Goal: Find specific page/section: Find specific page/section

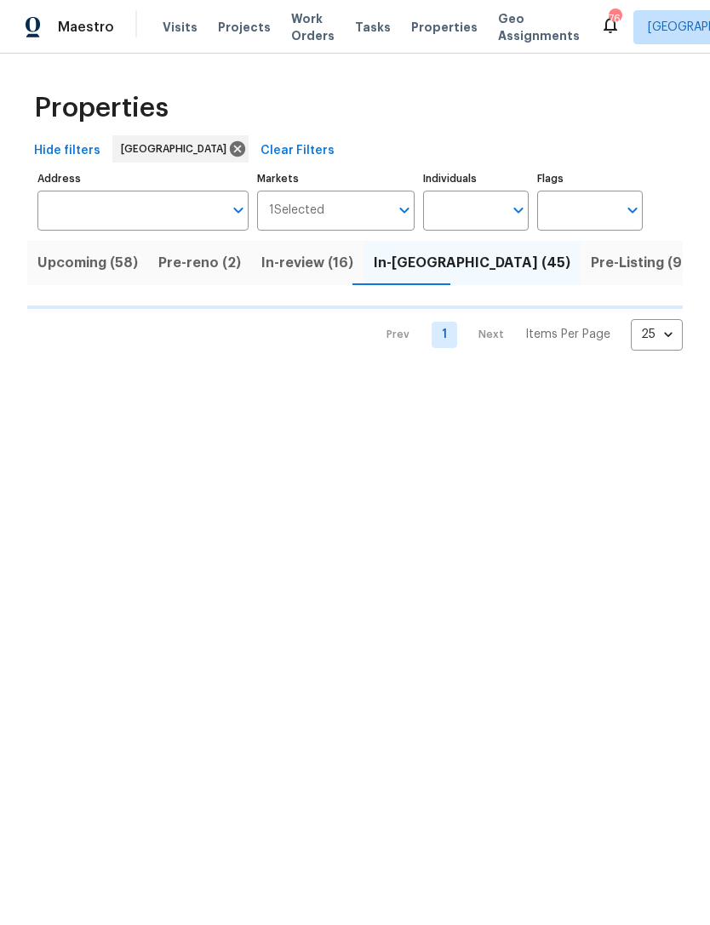
click at [465, 201] on input "Individuals" at bounding box center [463, 211] width 80 height 40
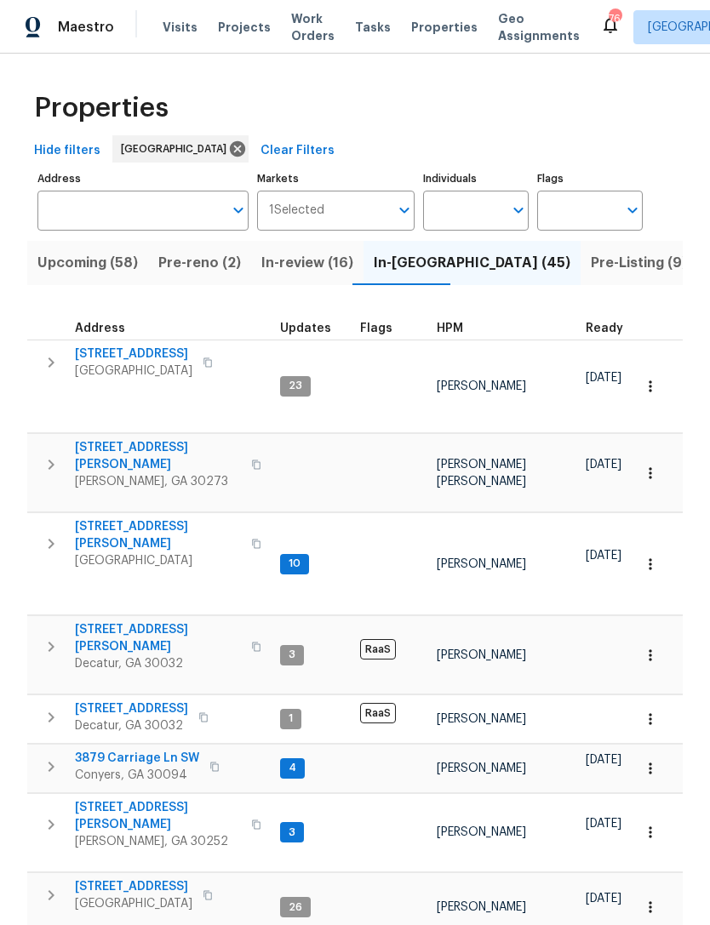
click at [454, 211] on input "Individuals" at bounding box center [463, 211] width 80 height 40
type input "[PERSON_NAME]"
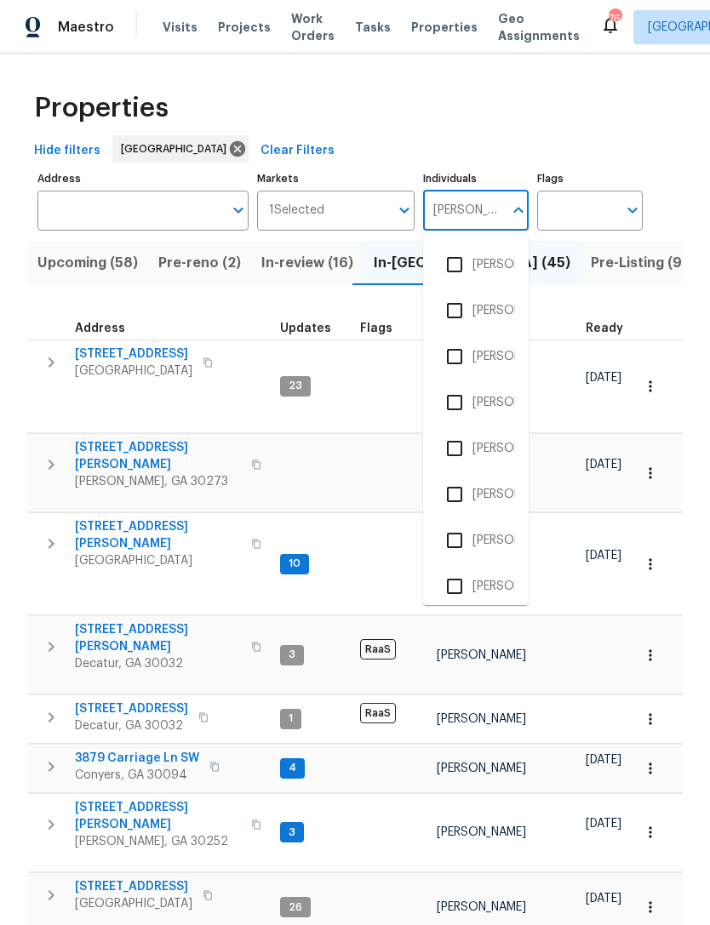
click at [458, 579] on input "checkbox" at bounding box center [454, 586] width 36 height 36
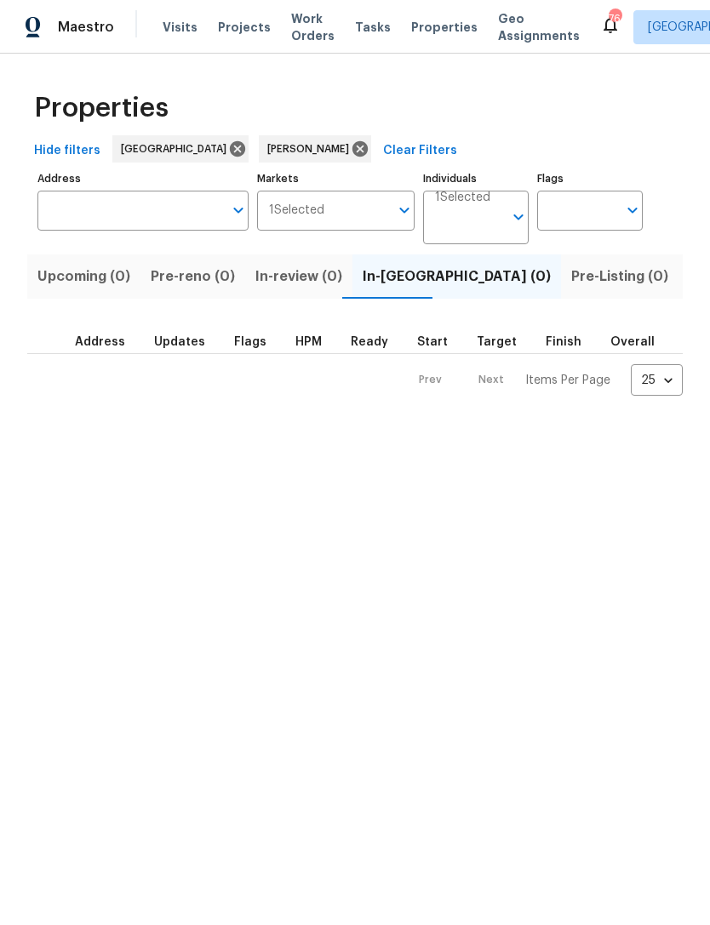
click at [493, 204] on input "Individuals" at bounding box center [469, 224] width 68 height 40
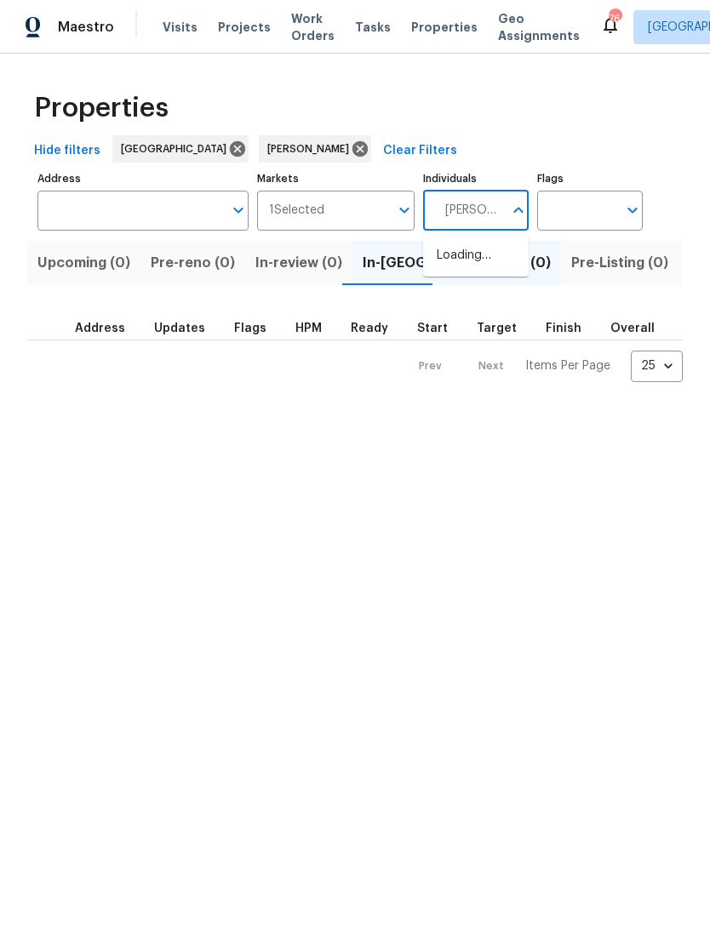
type input "[PERSON_NAME]"
click at [453, 259] on input "checkbox" at bounding box center [454, 265] width 36 height 36
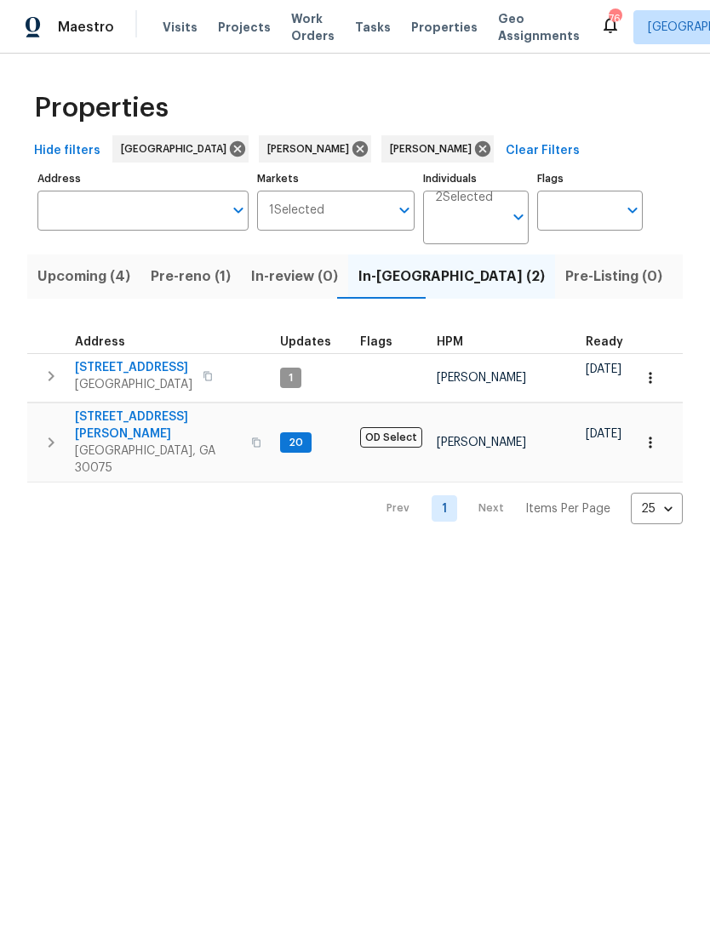
click at [83, 285] on span "Upcoming (4)" at bounding box center [83, 277] width 93 height 24
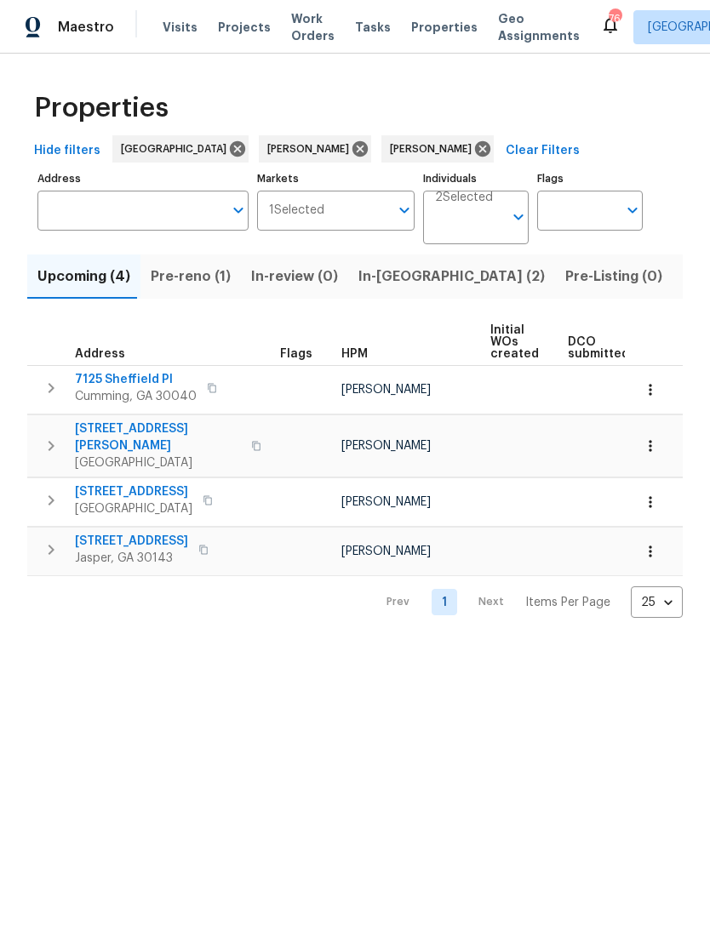
click at [640, 493] on button "button" at bounding box center [649, 501] width 37 height 37
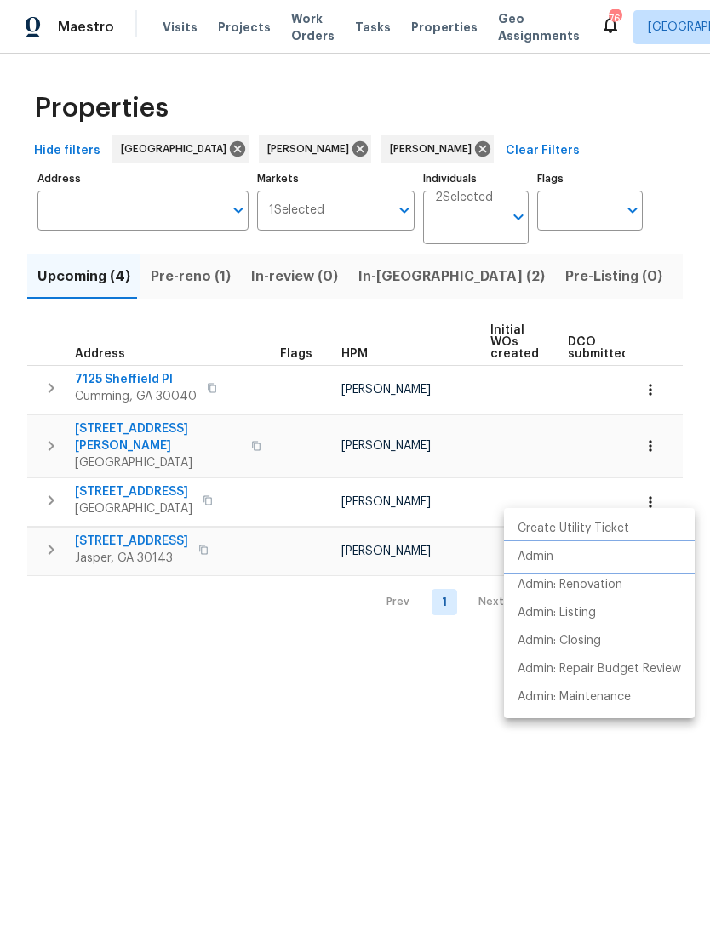
click at [550, 556] on p "Admin" at bounding box center [535, 557] width 36 height 18
click at [188, 274] on div at bounding box center [355, 462] width 710 height 925
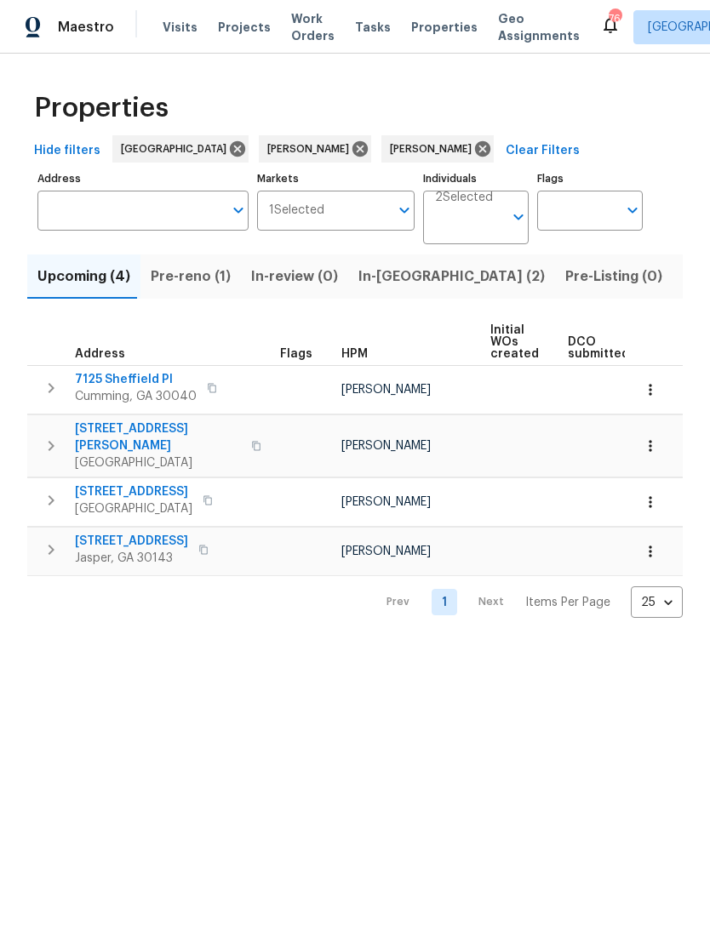
click at [215, 285] on span "Pre-reno (1)" at bounding box center [191, 277] width 80 height 24
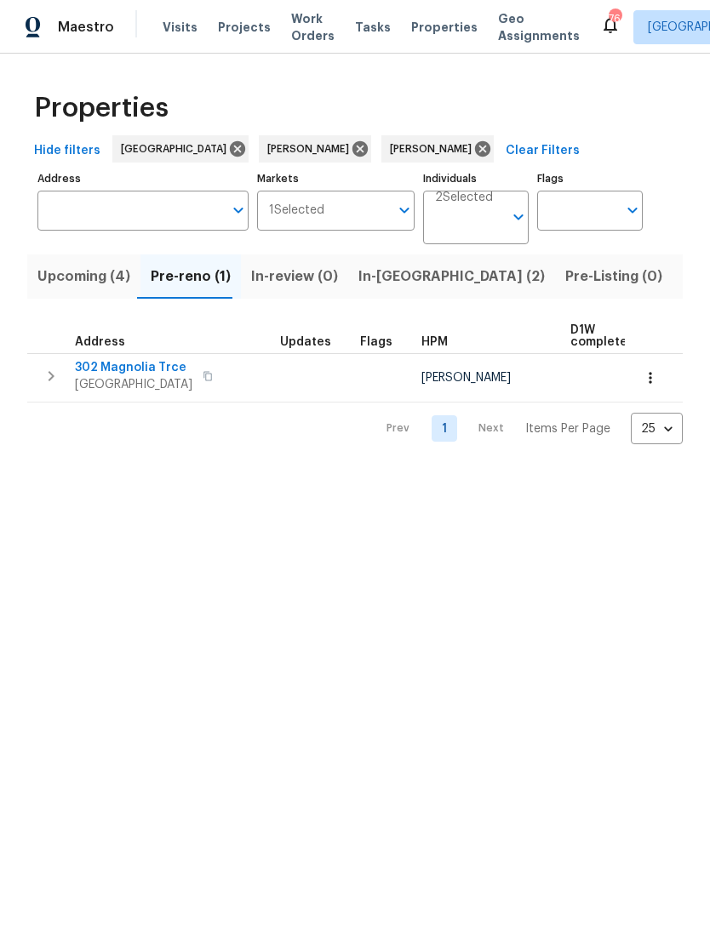
click at [397, 272] on span "In-[GEOGRAPHIC_DATA] (2)" at bounding box center [451, 277] width 186 height 24
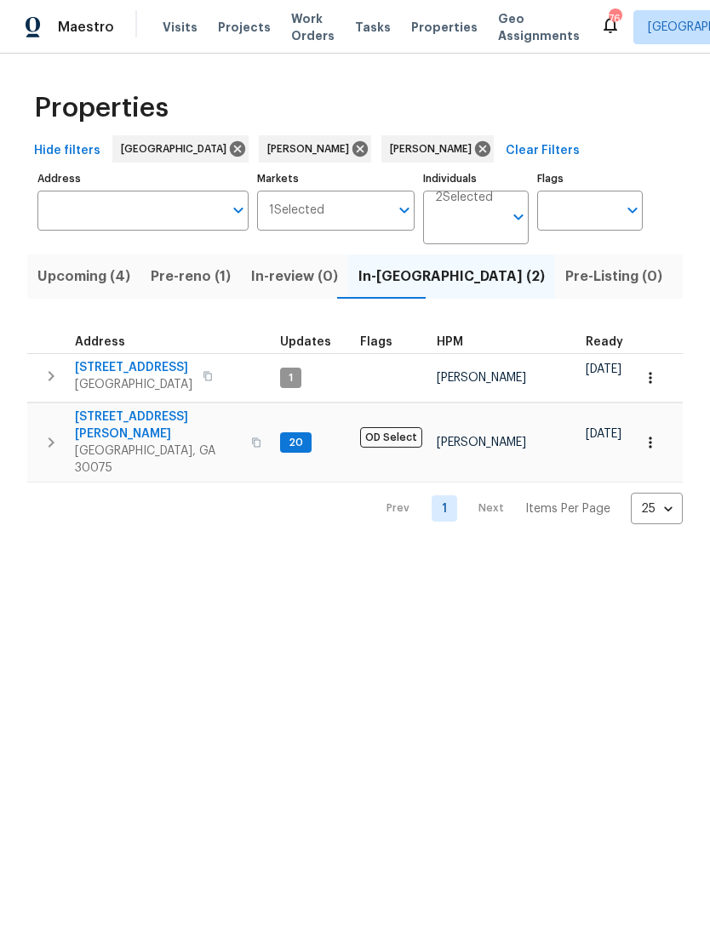
click at [682, 270] on span "Listed (39)" at bounding box center [718, 277] width 73 height 24
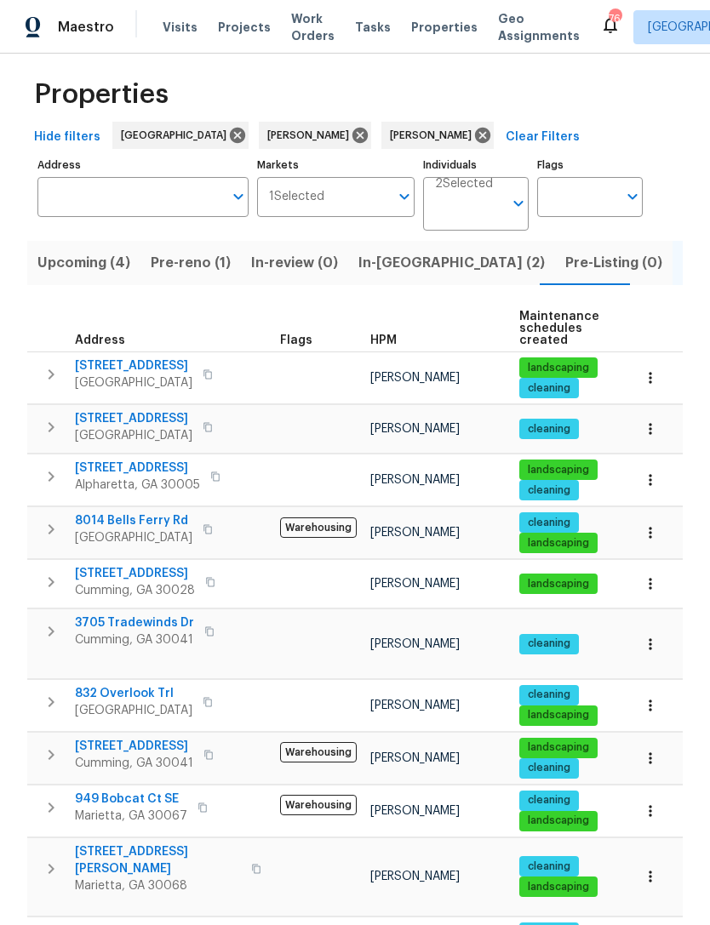
scroll to position [9, 0]
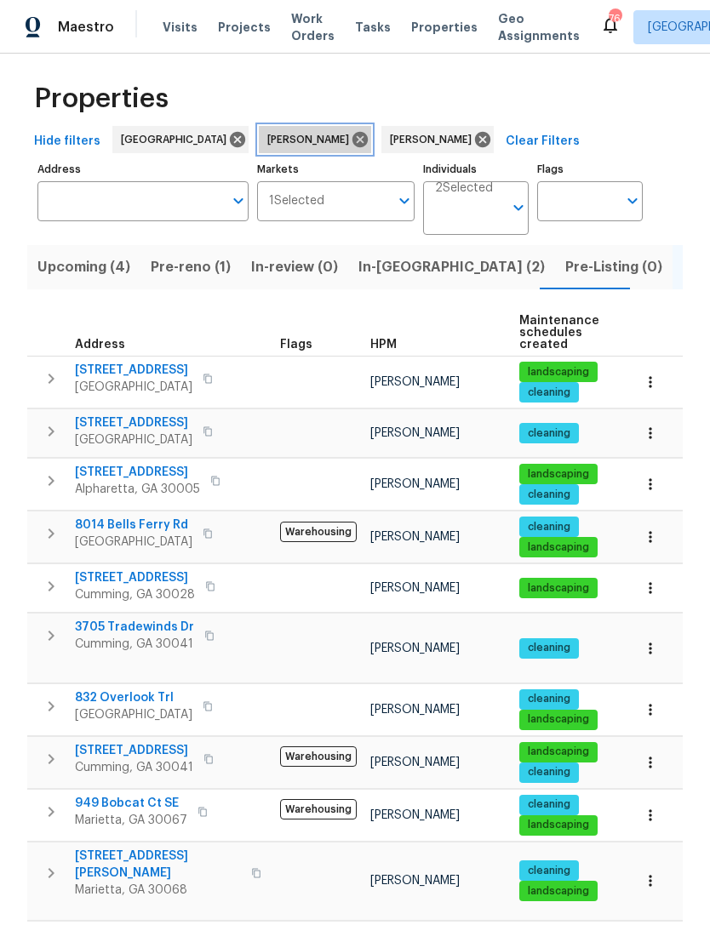
click at [352, 146] on icon at bounding box center [359, 139] width 15 height 15
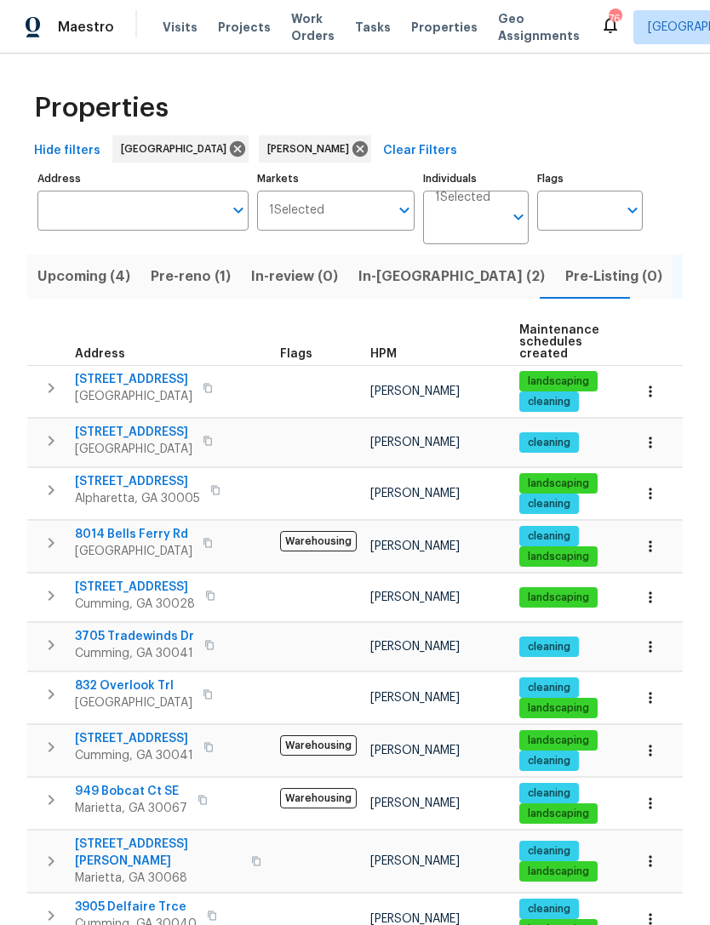
click at [351, 157] on icon at bounding box center [360, 149] width 19 height 19
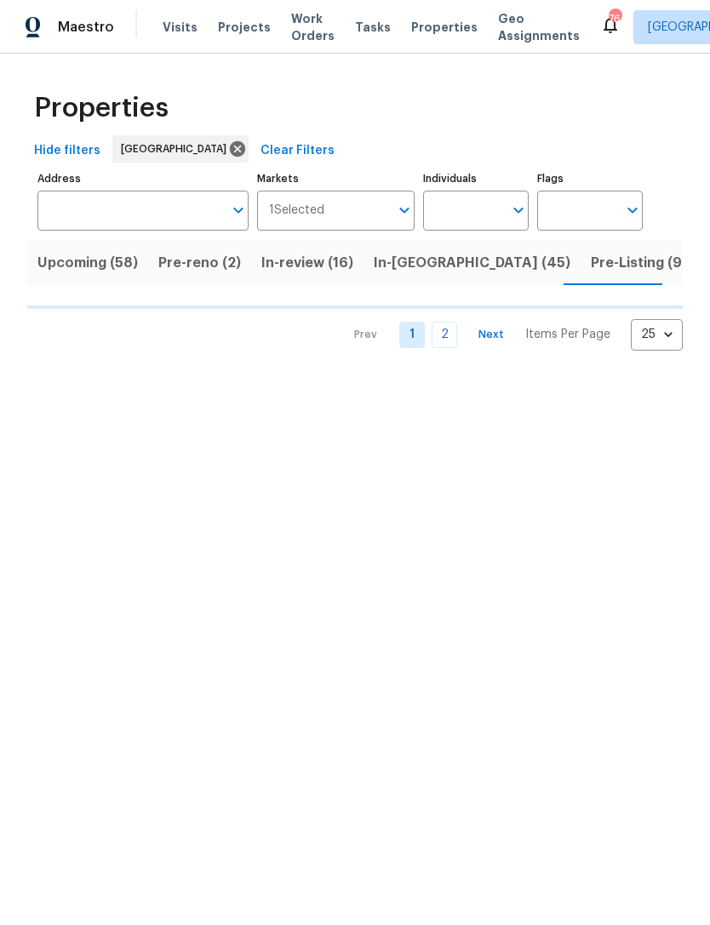
click at [478, 221] on input "Individuals" at bounding box center [463, 211] width 80 height 40
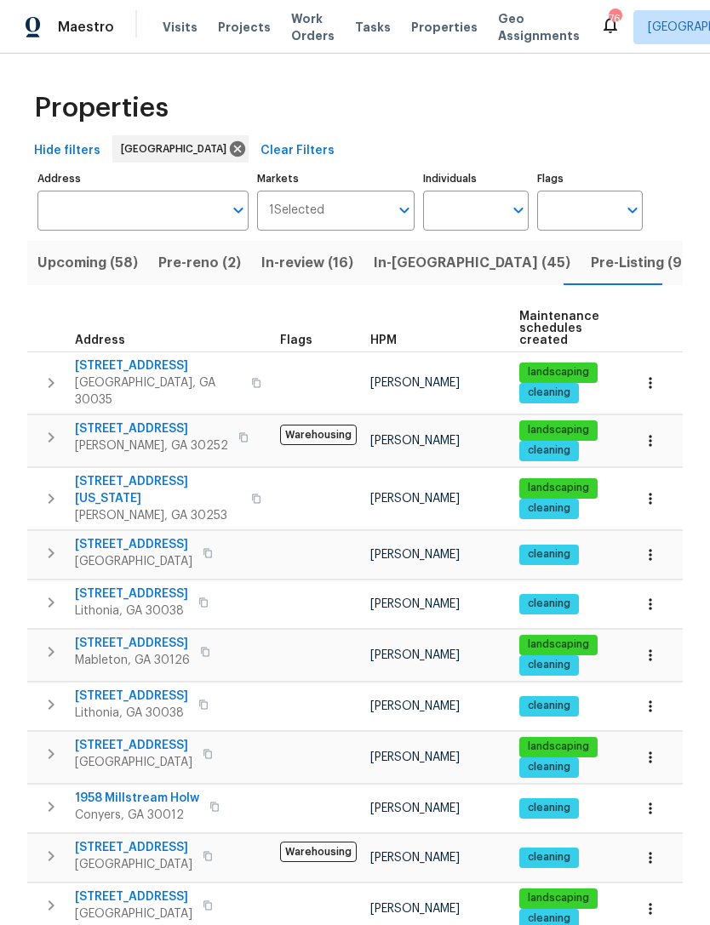
click at [517, 784] on td "cleaning" at bounding box center [566, 808] width 109 height 48
click at [466, 221] on input "Individuals" at bounding box center [463, 211] width 80 height 40
type input "kenroy"
click at [452, 263] on input "checkbox" at bounding box center [454, 265] width 36 height 36
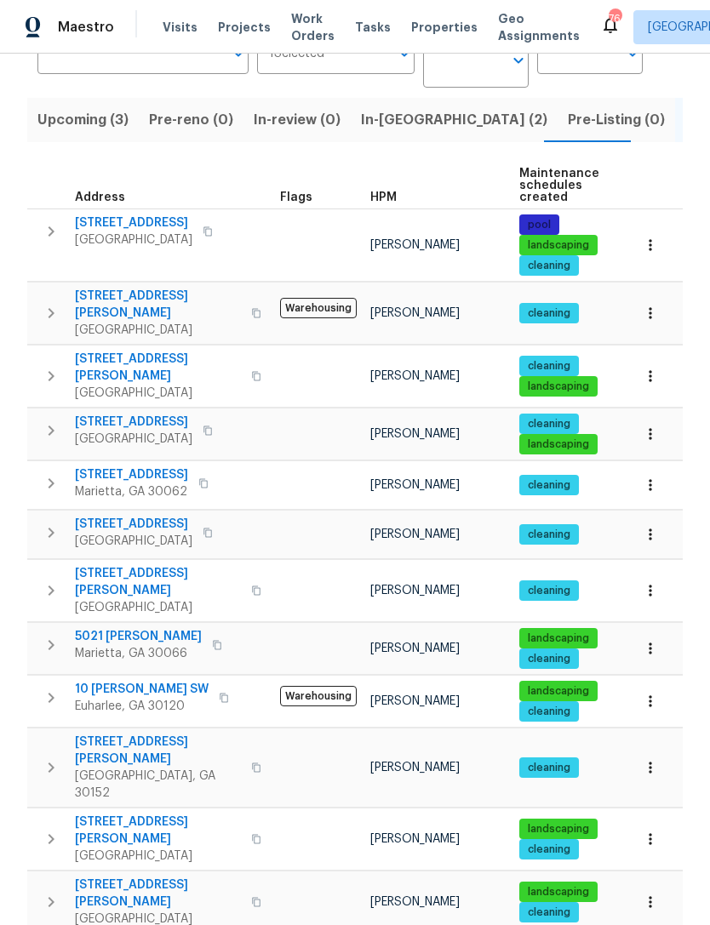
scroll to position [155, 0]
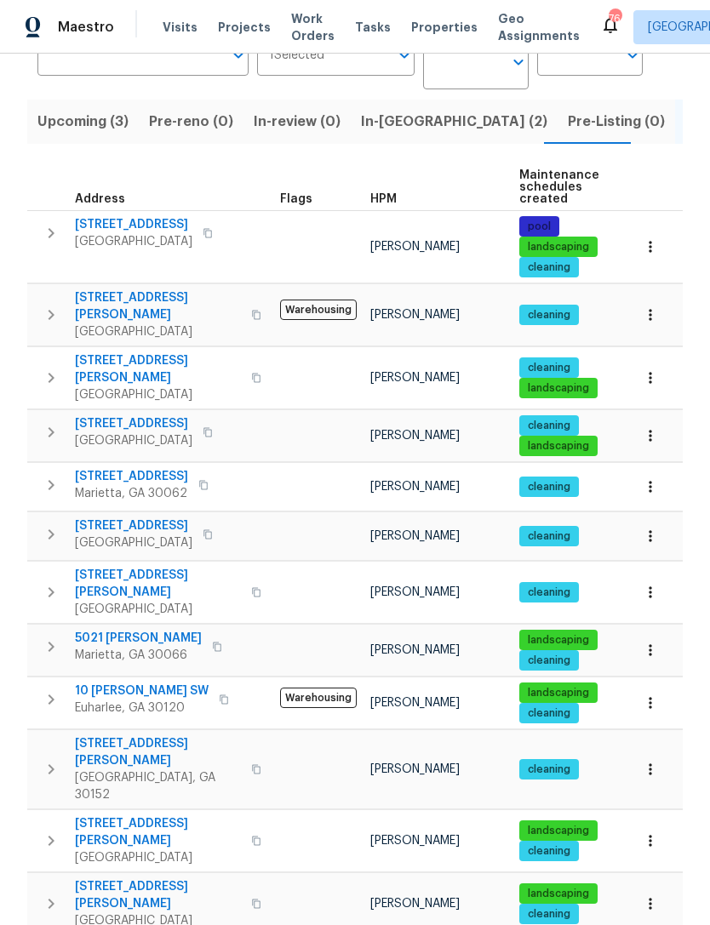
click at [401, 127] on span "In-[GEOGRAPHIC_DATA] (2)" at bounding box center [454, 122] width 186 height 24
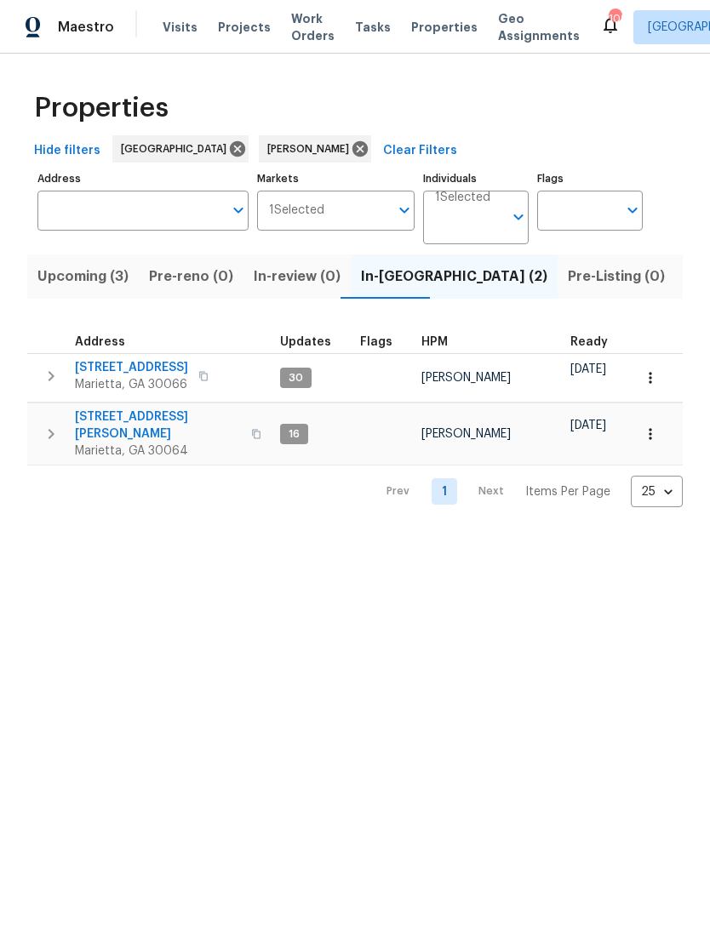
click at [91, 274] on span "Upcoming (3)" at bounding box center [82, 277] width 91 height 24
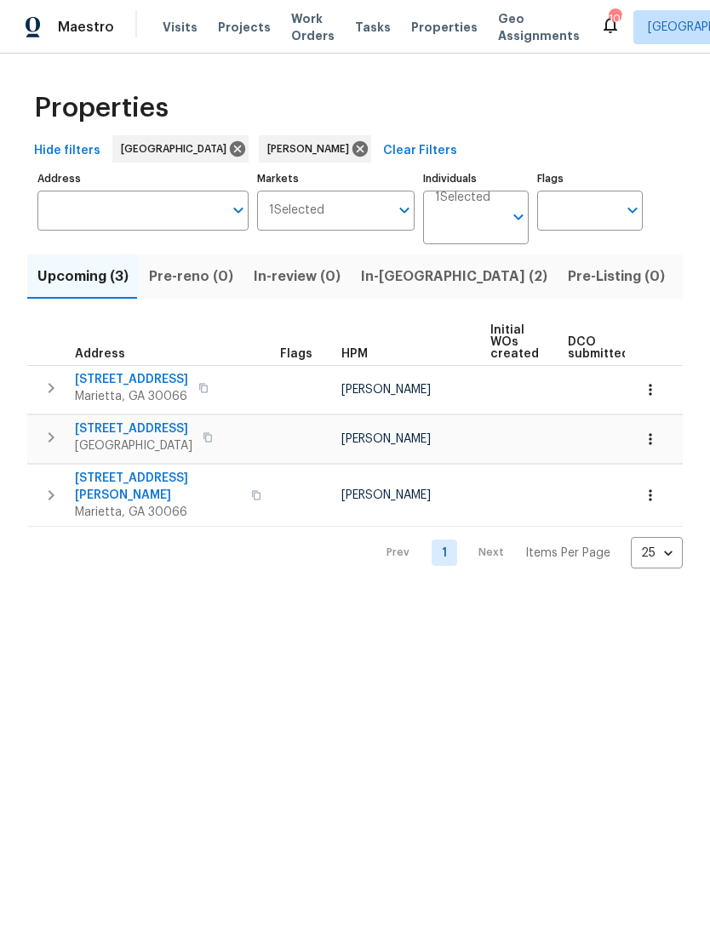
click at [685, 273] on span "Listed (13)" at bounding box center [720, 277] width 70 height 24
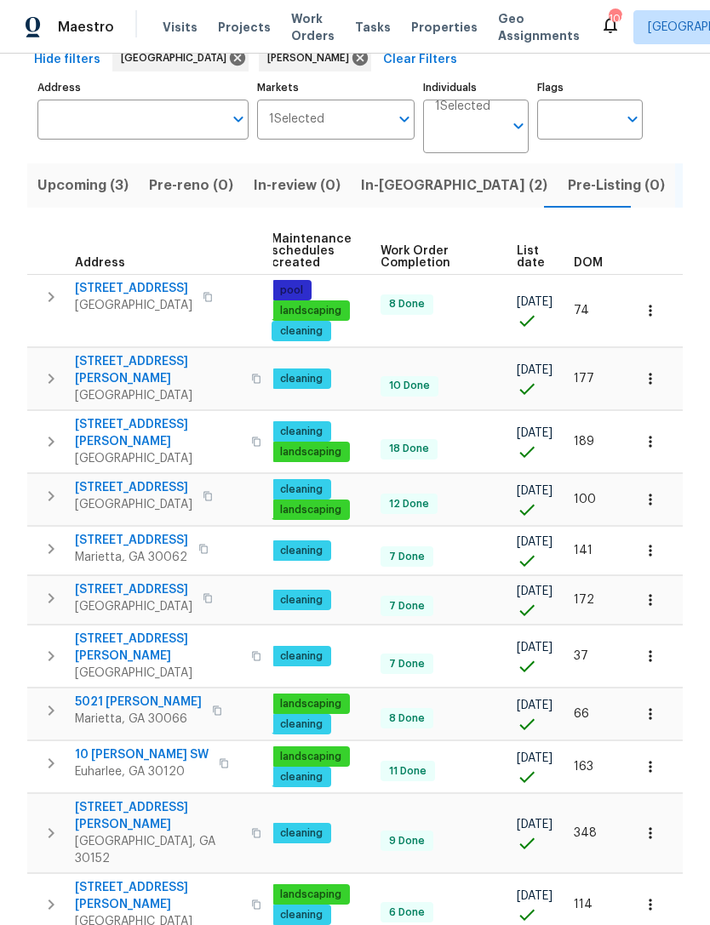
scroll to position [0, 248]
click at [642, 318] on icon "button" at bounding box center [649, 310] width 17 height 17
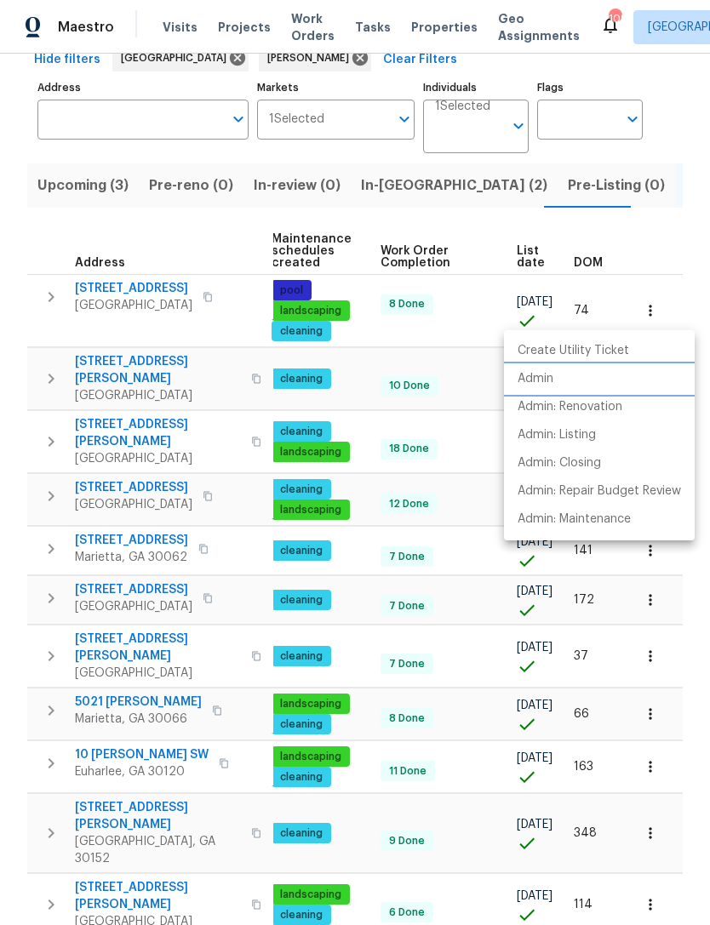
click at [544, 378] on p "Admin" at bounding box center [535, 379] width 36 height 18
